Goal: Task Accomplishment & Management: Use online tool/utility

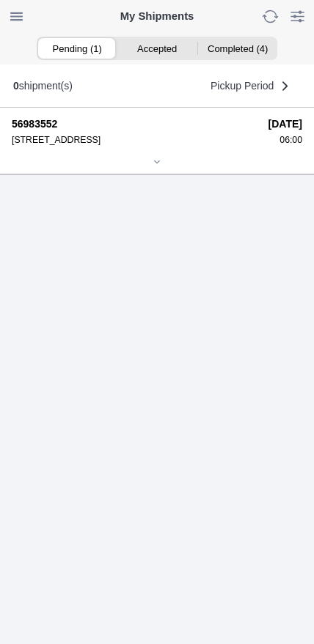
click at [151, 169] on div at bounding box center [157, 163] width 290 height 11
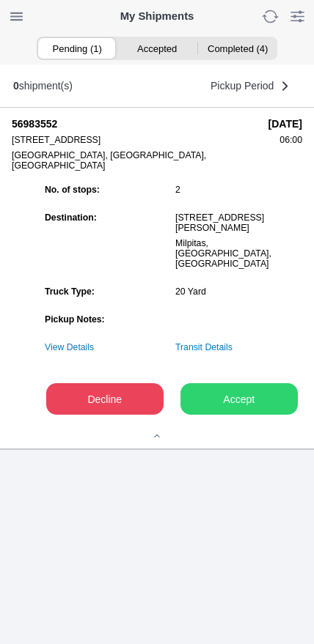
click at [0, 0] on slot "Accept" at bounding box center [0, 0] width 0 height 0
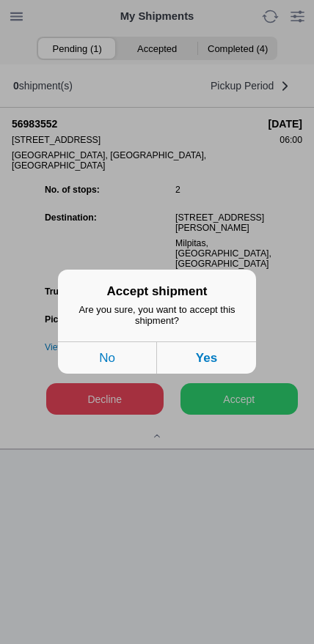
click at [234, 369] on button "Yes" at bounding box center [206, 358] width 99 height 32
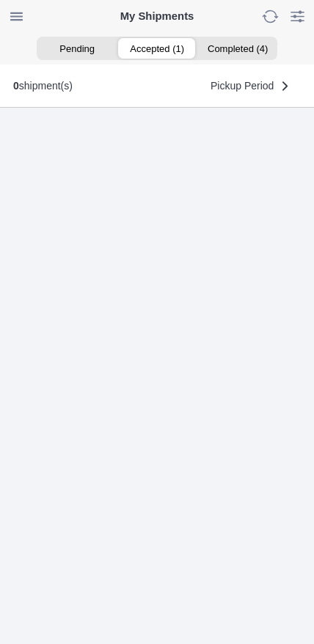
click at [150, 49] on ion-segment-button "Accepted (1)" at bounding box center [156, 48] width 80 height 21
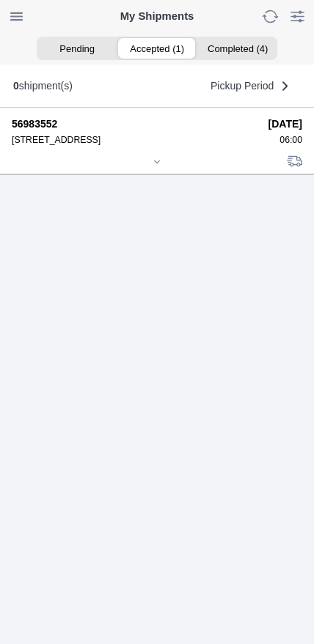
click at [159, 166] on icon at bounding box center [156, 162] width 9 height 9
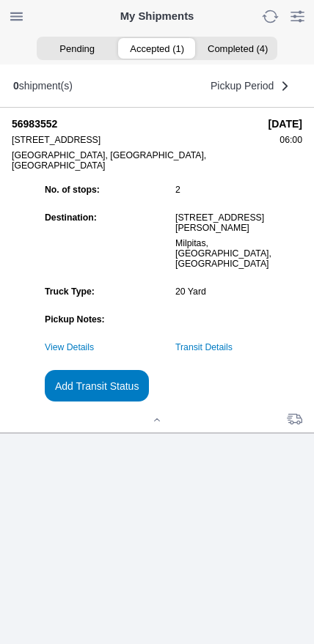
click at [0, 0] on slot "Add Transit Status" at bounding box center [0, 0] width 0 height 0
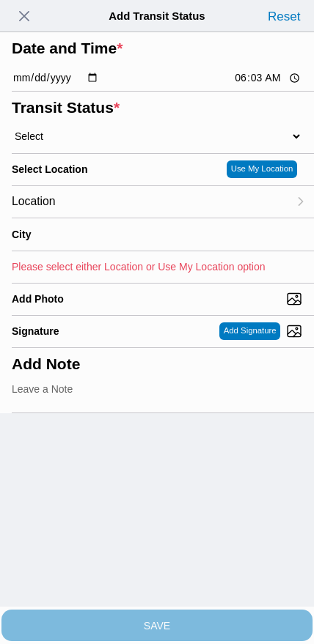
click at [251, 86] on input "06:03" at bounding box center [267, 77] width 69 height 15
type input "06:00"
click at [86, 143] on select "Select Arrive at Drop Off Arrive at Pickup Break Start Break Stop Depart Drop O…" at bounding box center [157, 136] width 290 height 13
select select "ARVPULOC"
click at [92, 218] on div "Location" at bounding box center [150, 202] width 276 height 32
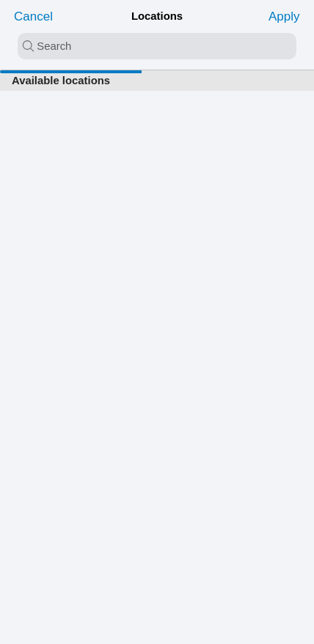
click at [144, 48] on input "search text" at bounding box center [157, 46] width 278 height 26
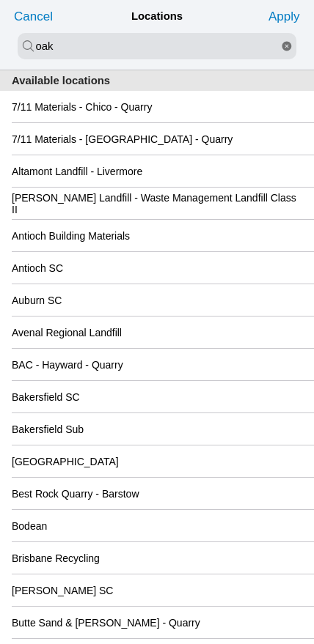
type input "oak"
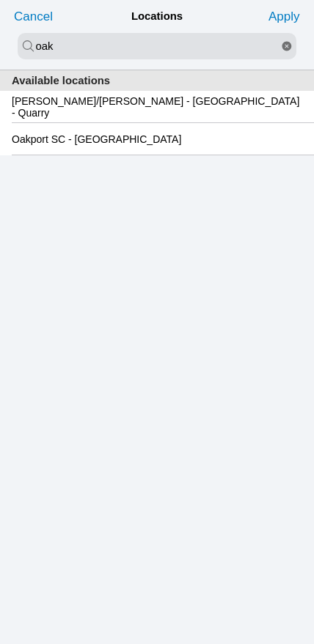
click at [0, 0] on slot "Oakport SC - [GEOGRAPHIC_DATA]" at bounding box center [0, 0] width 0 height 0
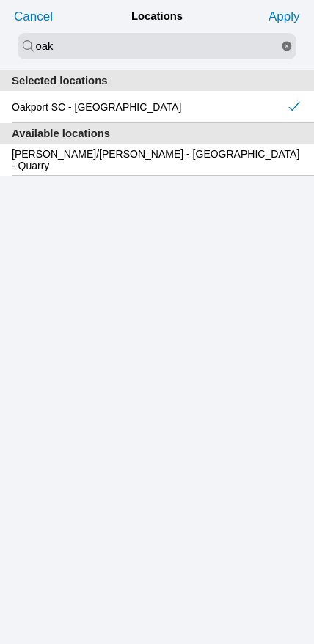
click at [0, 0] on slot "Apply" at bounding box center [0, 0] width 0 height 0
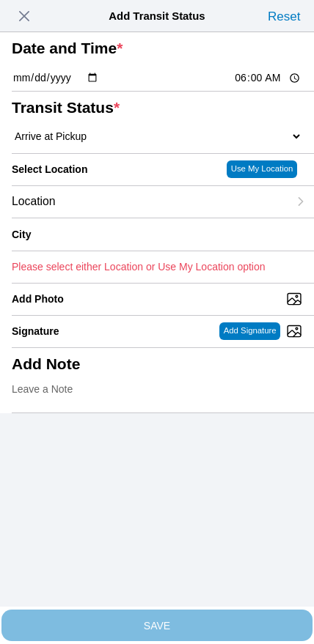
type input "[GEOGRAPHIC_DATA]"
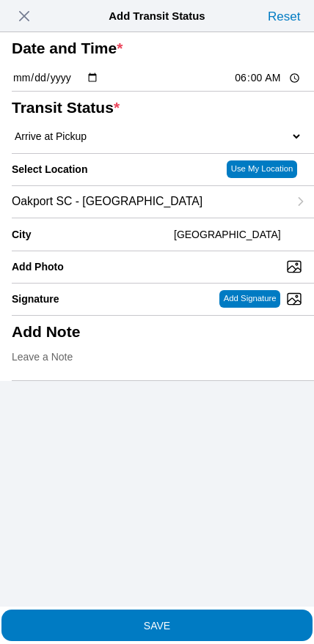
click at [191, 620] on span "SAVE" at bounding box center [157, 625] width 290 height 10
